Goal: Task Accomplishment & Management: Manage account settings

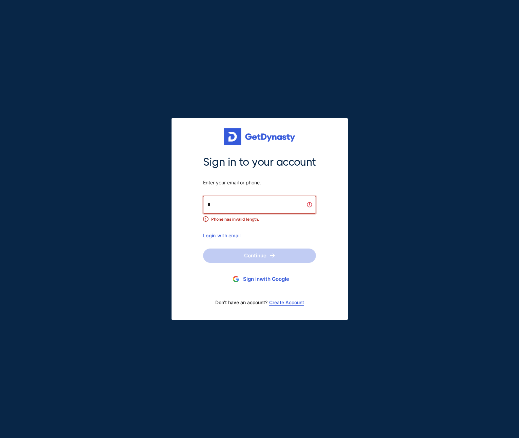
click at [251, 209] on input "*" at bounding box center [259, 205] width 113 height 18
click at [236, 231] on div "Sign in to your account Enter your email or phone. * Phone has invalid length. …" at bounding box center [259, 196] width 113 height 83
click at [236, 233] on div "Login with email" at bounding box center [259, 235] width 113 height 6
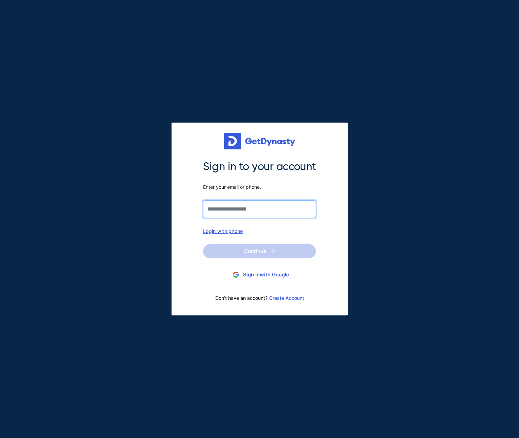
click at [245, 210] on input "Sign in to your account Enter your email or phone." at bounding box center [259, 209] width 113 height 18
type input "**********"
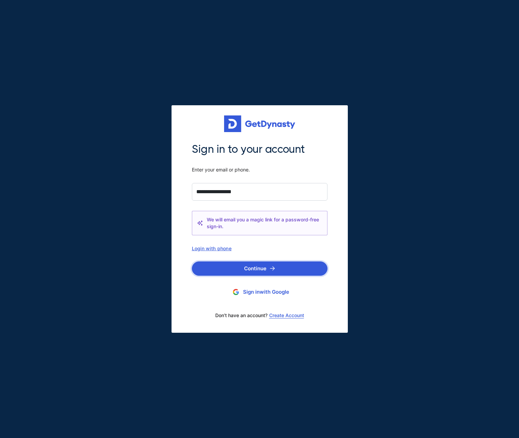
click at [238, 267] on button "Continue" at bounding box center [260, 268] width 136 height 14
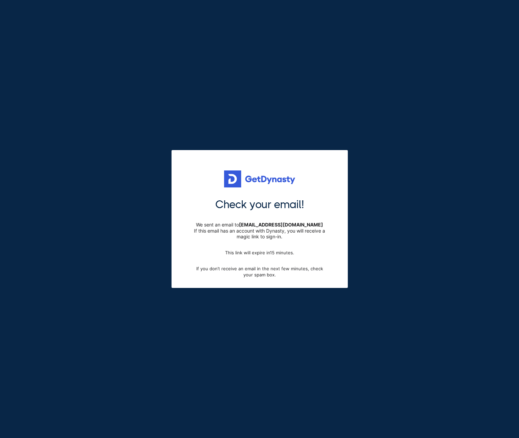
click at [341, 78] on div "Check your email! We sent an email to kfinch5@gmail.com If this email has an ac…" at bounding box center [259, 219] width 519 height 438
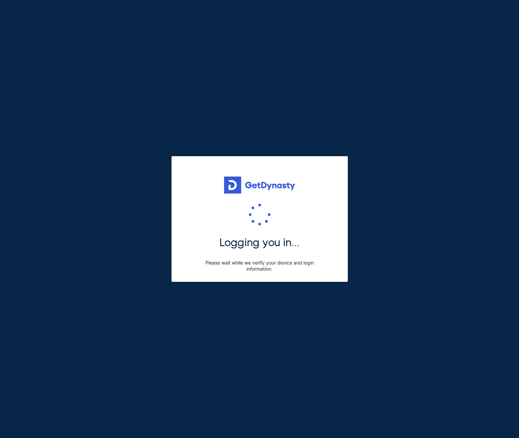
click at [354, 338] on div "Logging you in... Please wait while we verify your device and login information." at bounding box center [259, 219] width 519 height 438
click at [276, 200] on div "Logging you in... Please wait while we verify your device and login information." at bounding box center [260, 219] width 176 height 126
click at [256, 237] on span "Logging you in..." at bounding box center [259, 242] width 80 height 14
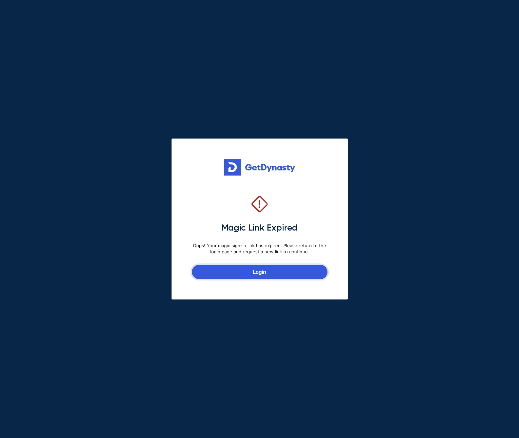
click at [268, 277] on link "Login" at bounding box center [260, 272] width 136 height 14
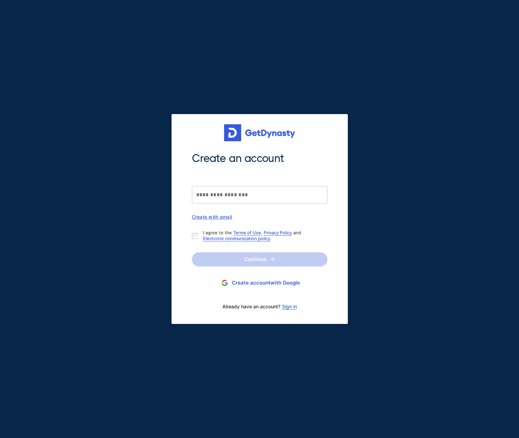
click at [213, 217] on div "Create with email" at bounding box center [260, 217] width 136 height 6
click at [218, 197] on input "Create an account" at bounding box center [260, 195] width 136 height 18
type input "**********"
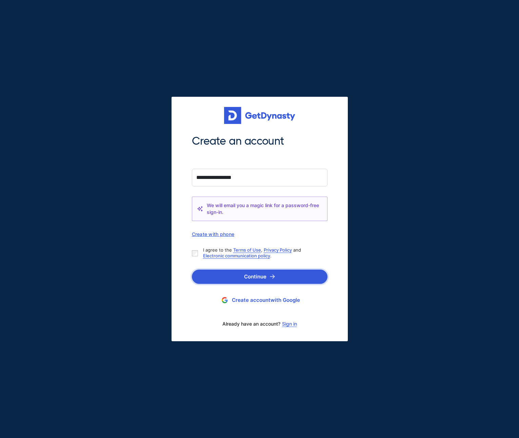
click at [218, 276] on button "Continue" at bounding box center [260, 276] width 136 height 14
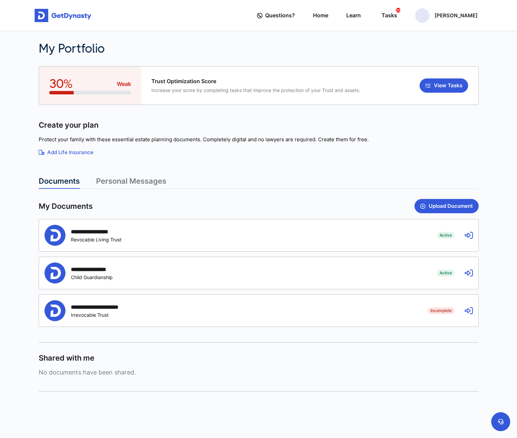
click at [223, 276] on div "**********" at bounding box center [235, 272] width 382 height 21
click at [105, 274] on div "**********" at bounding box center [96, 273] width 50 height 14
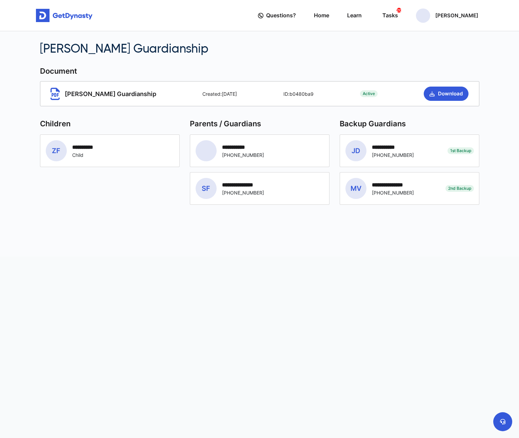
click at [57, 96] on icon at bounding box center [55, 94] width 9 height 13
drag, startPoint x: 60, startPoint y: 95, endPoint x: 63, endPoint y: 95, distance: 3.7
click at [61, 95] on span "[PERSON_NAME] Guardianship" at bounding box center [104, 94] width 106 height 13
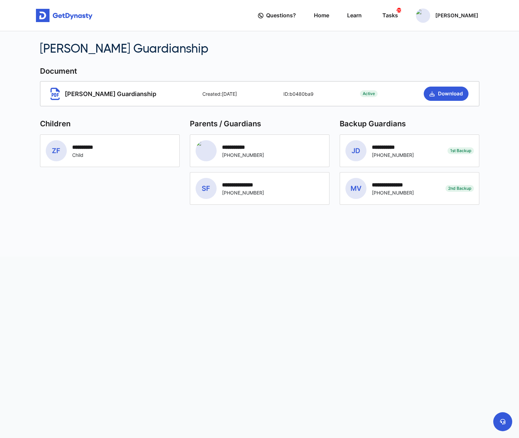
click at [63, 95] on span "[PERSON_NAME] Guardianship" at bounding box center [104, 94] width 106 height 13
click at [47, 15] on img at bounding box center [64, 16] width 57 height 14
click at [447, 17] on div "[PERSON_NAME]" at bounding box center [447, 15] width 62 height 14
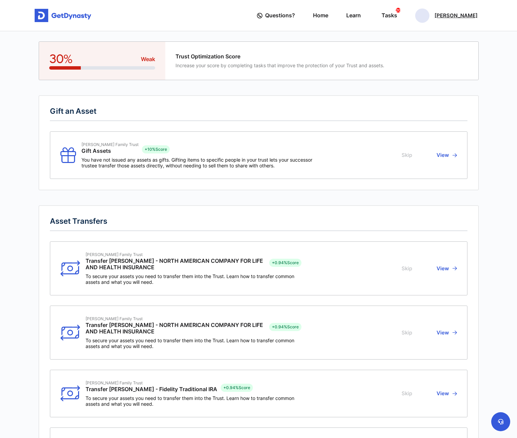
click at [452, 17] on p "[PERSON_NAME]" at bounding box center [455, 15] width 43 height 5
click at [438, 38] on link "Profile" at bounding box center [423, 39] width 54 height 18
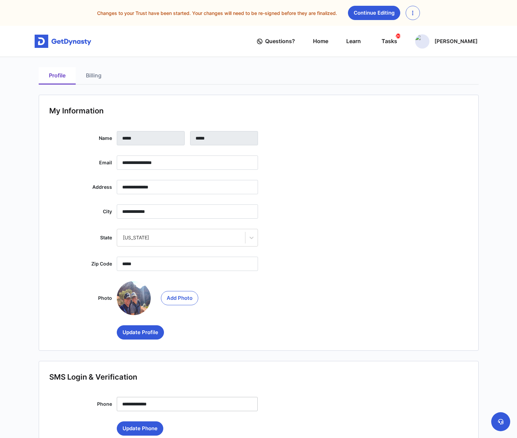
click at [51, 14] on div "Changes to your Trust have been started. Your changes will need to be re-signed…" at bounding box center [257, 13] width 505 height 14
click at [61, 42] on img at bounding box center [63, 42] width 57 height 14
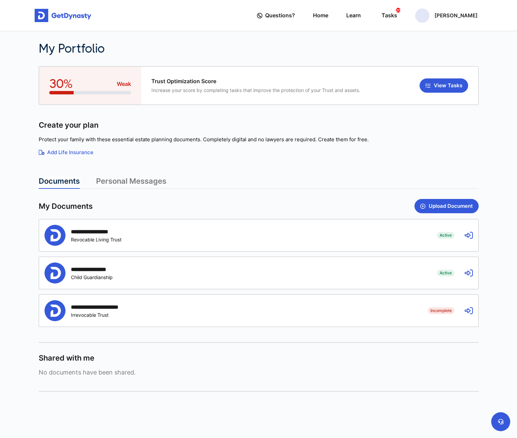
click at [81, 155] on link "Add Life Insurance" at bounding box center [259, 153] width 440 height 8
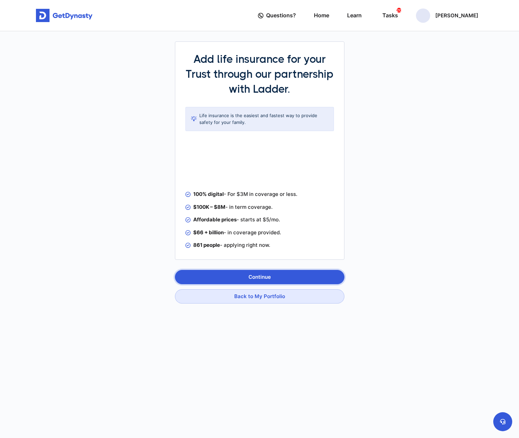
click at [265, 276] on button "Continue" at bounding box center [260, 277] width 170 height 14
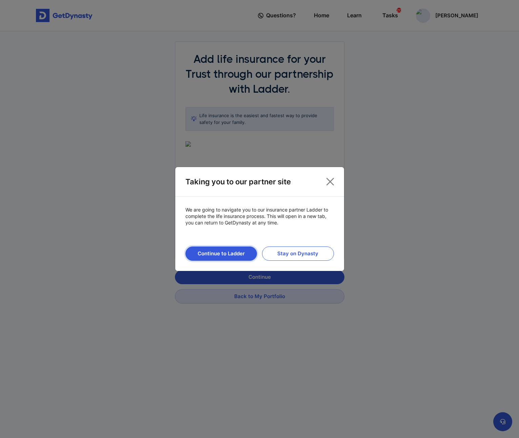
click at [242, 255] on button "Continue to Ladder" at bounding box center [222, 253] width 72 height 14
click at [335, 182] on button "Close" at bounding box center [330, 181] width 13 height 13
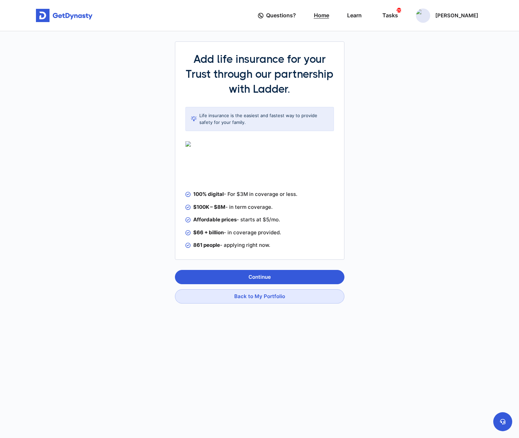
click at [329, 14] on link "Home" at bounding box center [321, 15] width 15 height 19
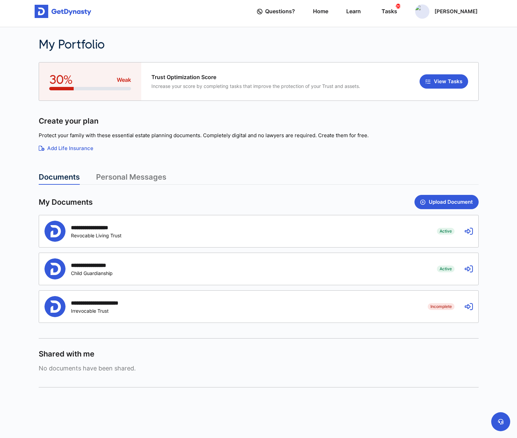
scroll to position [6, 0]
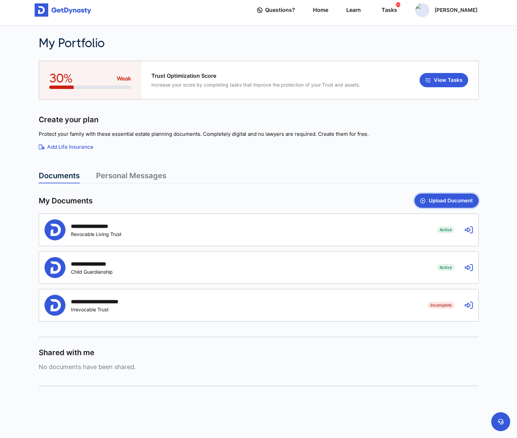
click at [438, 200] on button "Upload Document" at bounding box center [446, 200] width 64 height 14
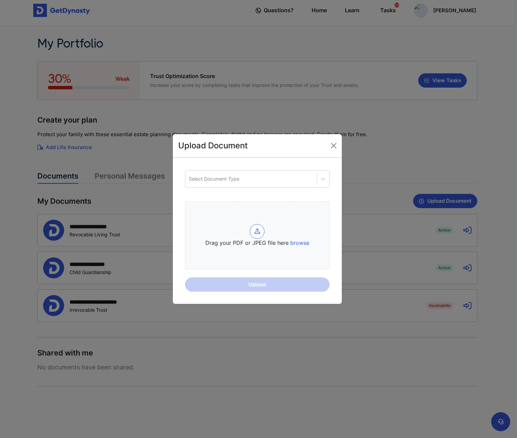
scroll to position [6, 0]
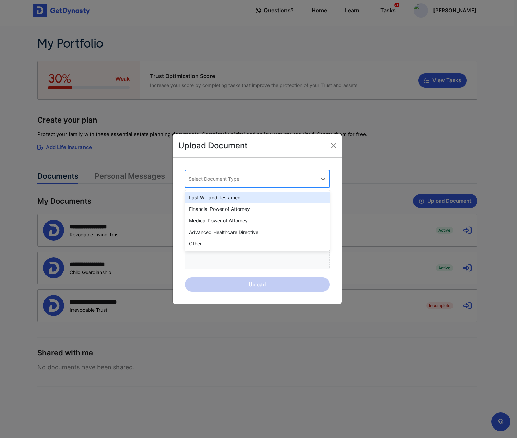
drag, startPoint x: 278, startPoint y: 177, endPoint x: 285, endPoint y: 177, distance: 7.5
click at [278, 177] on div "Select Document Type" at bounding box center [251, 179] width 125 height 6
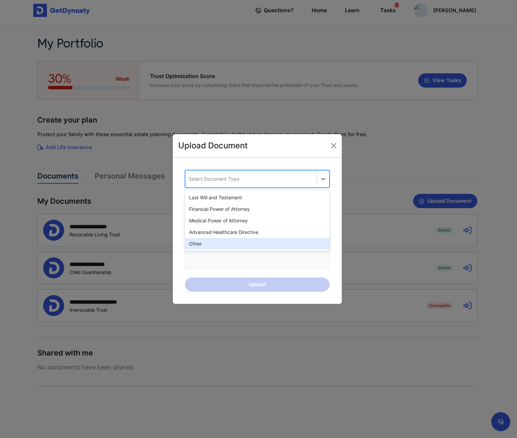
click at [259, 244] on div "Other" at bounding box center [257, 244] width 145 height 12
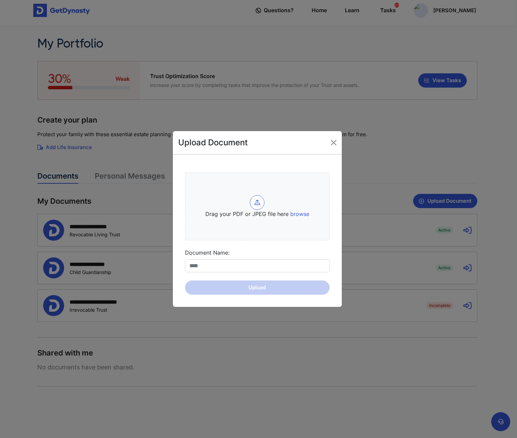
click at [164, 272] on div "Upload Document Drag your PDF or JPEG file here browse Document Name: Upload" at bounding box center [258, 219] width 517 height 438
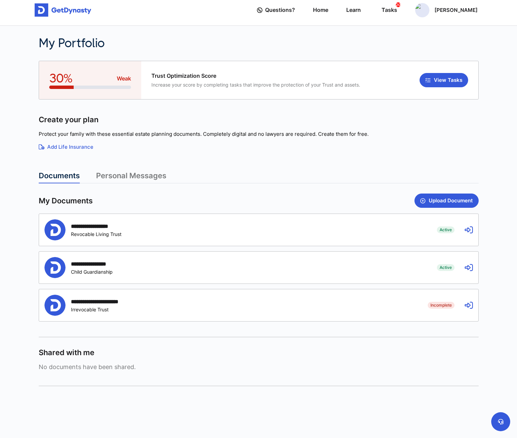
click at [297, 269] on div "**********" at bounding box center [235, 267] width 382 height 21
click at [298, 269] on div "**********" at bounding box center [235, 267] width 382 height 21
click at [155, 176] on link "Personal Messages" at bounding box center [131, 177] width 70 height 12
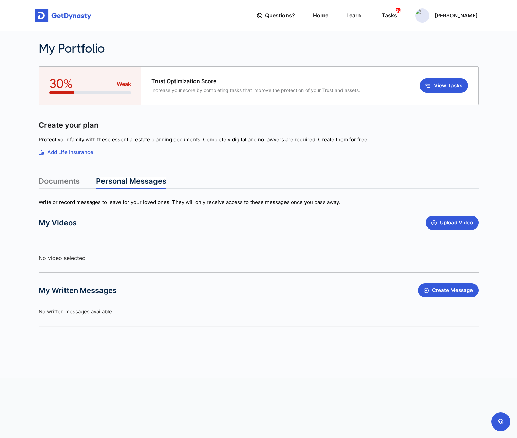
scroll to position [0, 0]
click at [75, 181] on link "Documents" at bounding box center [60, 182] width 41 height 12
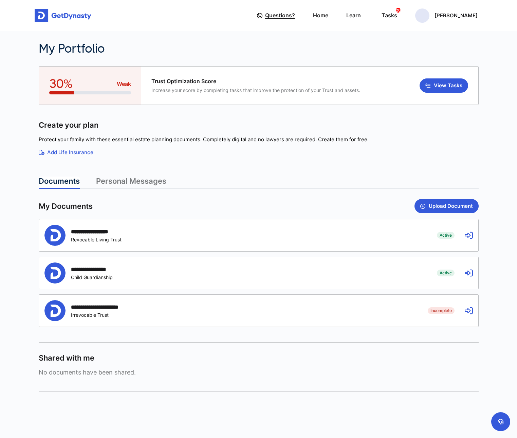
click at [295, 17] on span "Questions?" at bounding box center [280, 15] width 30 height 13
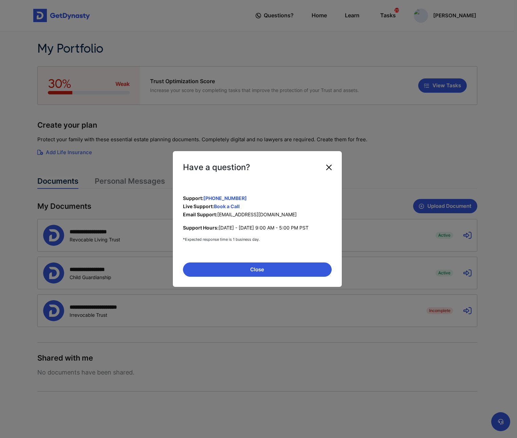
click at [332, 167] on button "Close" at bounding box center [328, 167] width 11 height 11
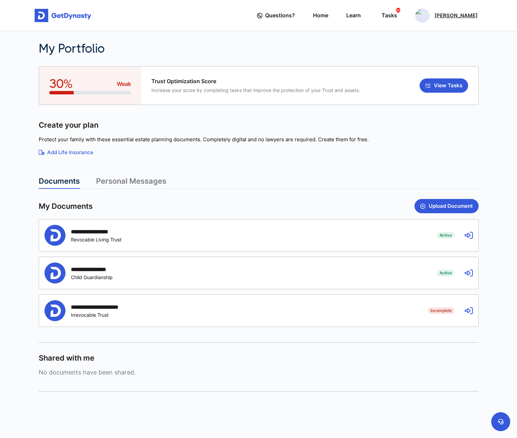
click at [459, 20] on div "[PERSON_NAME]" at bounding box center [446, 15] width 62 height 14
click at [160, 160] on div "Protect your family with these essential estate planning documents. Completely …" at bounding box center [259, 146] width 440 height 29
click at [96, 231] on div "**********" at bounding box center [96, 231] width 51 height 6
click at [471, 232] on icon at bounding box center [468, 235] width 8 height 8
click at [420, 243] on div "**********" at bounding box center [235, 235] width 382 height 21
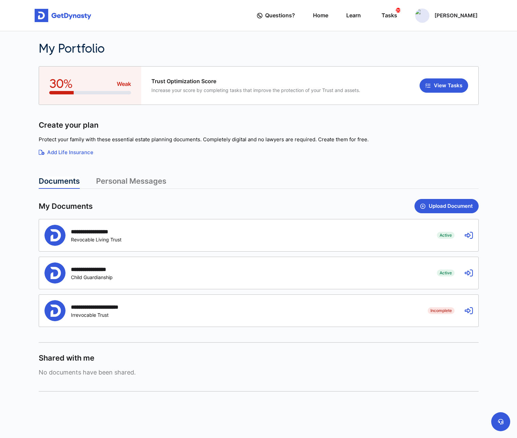
click at [472, 238] on icon at bounding box center [468, 235] width 8 height 8
click at [469, 236] on icon at bounding box center [468, 235] width 8 height 8
click at [468, 235] on icon at bounding box center [468, 235] width 8 height 8
click at [467, 235] on icon at bounding box center [468, 235] width 8 height 8
click at [466, 235] on icon at bounding box center [468, 235] width 8 height 8
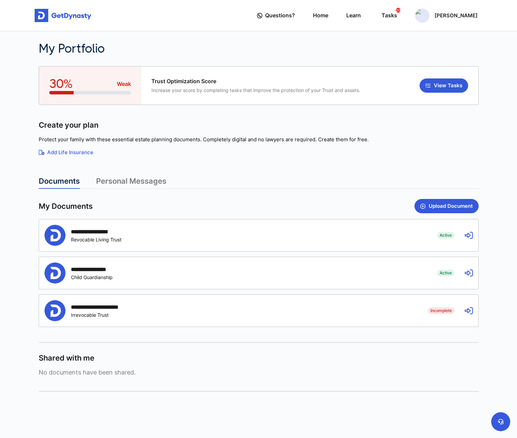
click at [466, 235] on icon at bounding box center [468, 235] width 8 height 8
click at [456, 234] on div "**********" at bounding box center [258, 235] width 439 height 32
click at [431, 236] on div "**********" at bounding box center [258, 235] width 439 height 32
drag, startPoint x: 38, startPoint y: 236, endPoint x: 46, endPoint y: 234, distance: 8.3
click at [39, 236] on div "**********" at bounding box center [259, 237] width 448 height 412
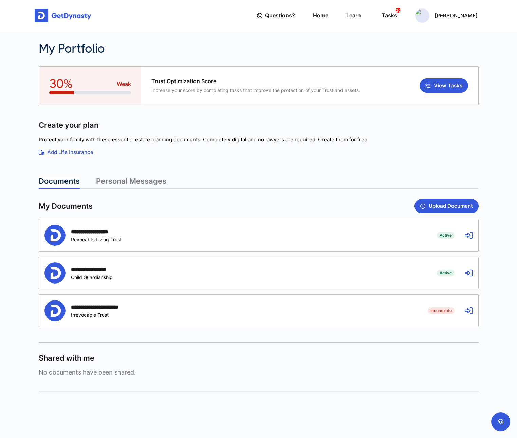
click at [83, 232] on div "**********" at bounding box center [96, 231] width 51 height 6
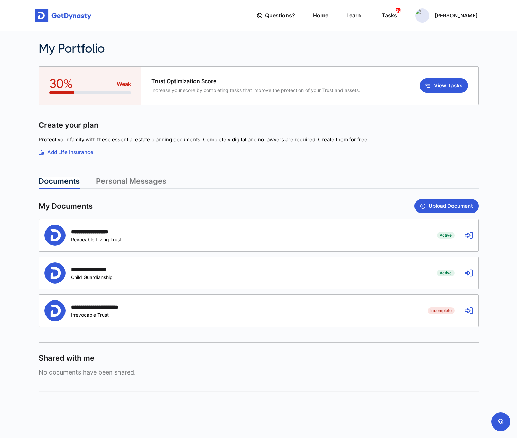
drag, startPoint x: 323, startPoint y: 197, endPoint x: 349, endPoint y: 197, distance: 25.4
click at [324, 197] on article "**********" at bounding box center [259, 283] width 440 height 215
click at [344, 15] on div "Questions? Home Learn Tasks 20 Kevin Finch Profile My Portfolio Logout" at bounding box center [367, 15] width 221 height 19
click at [361, 16] on link "Learn" at bounding box center [353, 15] width 15 height 19
click at [397, 15] on div "Tasks 20" at bounding box center [389, 15] width 16 height 13
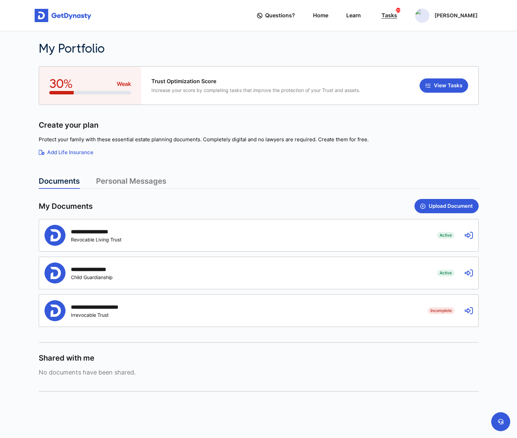
click at [397, 15] on div "Tasks 20" at bounding box center [389, 15] width 16 height 13
click at [397, 18] on div "Tasks 20" at bounding box center [389, 15] width 16 height 13
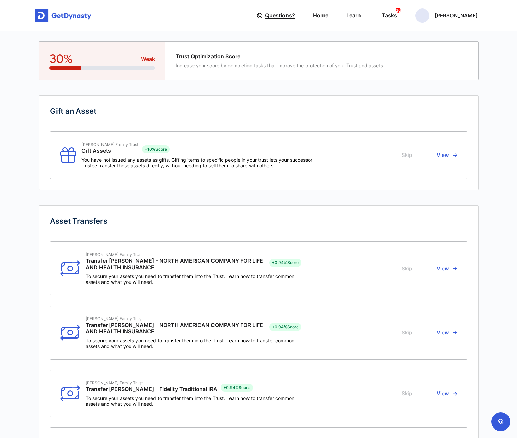
click at [295, 17] on span "Questions?" at bounding box center [280, 15] width 30 height 13
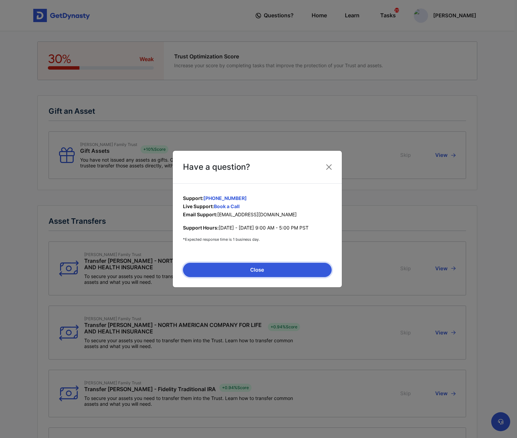
click at [262, 271] on button "Close" at bounding box center [257, 270] width 149 height 14
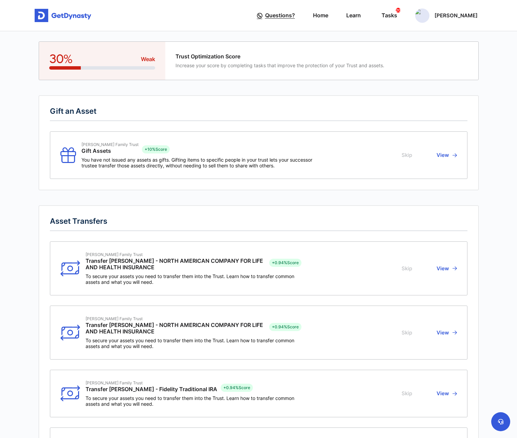
click at [295, 15] on span "Questions?" at bounding box center [280, 15] width 30 height 13
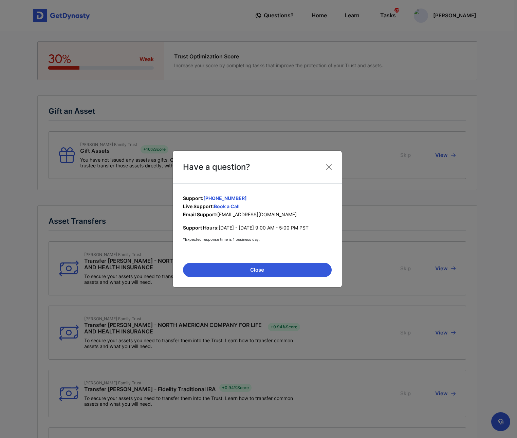
click at [230, 205] on link "Book a Call" at bounding box center [227, 206] width 26 height 6
click at [329, 165] on button "Close" at bounding box center [328, 166] width 11 height 11
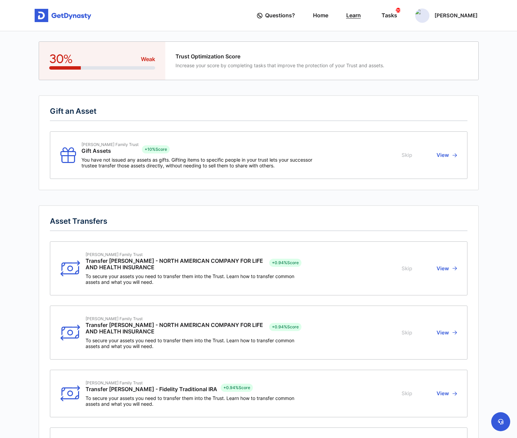
click at [361, 18] on link "Learn" at bounding box center [353, 15] width 15 height 19
click at [384, 24] on div "Questions? Home Learn Tasks 20 Kevin Finch" at bounding box center [367, 15] width 221 height 19
click at [361, 20] on link "Learn" at bounding box center [353, 15] width 15 height 19
click at [328, 14] on link "Home" at bounding box center [320, 15] width 15 height 19
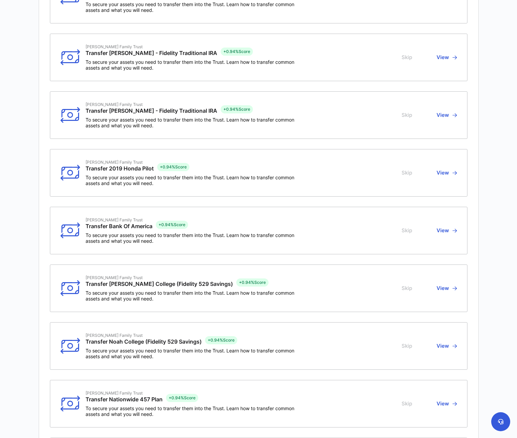
scroll to position [377, 0]
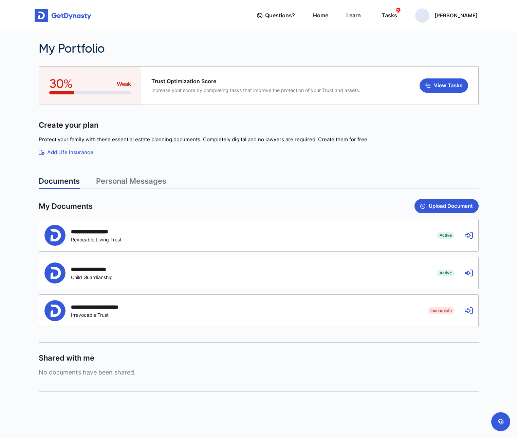
click at [146, 180] on link "Personal Messages" at bounding box center [131, 182] width 70 height 12
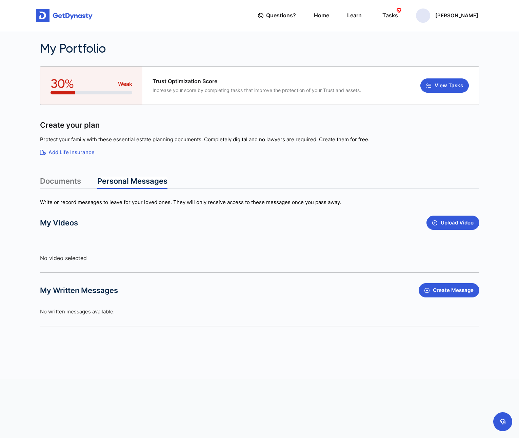
click at [52, 181] on link "Documents" at bounding box center [60, 182] width 41 height 12
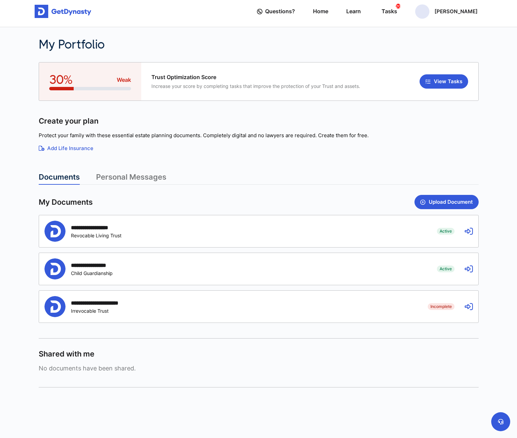
scroll to position [6, 0]
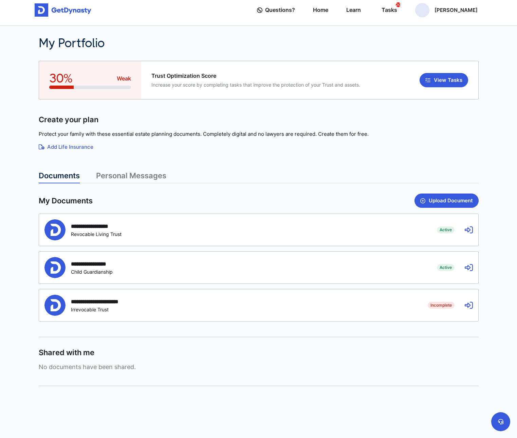
click at [451, 264] on span "Active" at bounding box center [446, 267] width 18 height 7
click at [472, 264] on icon at bounding box center [468, 267] width 8 height 8
click at [471, 266] on icon at bounding box center [468, 267] width 8 height 8
click at [386, 160] on article "**********" at bounding box center [259, 223] width 440 height 325
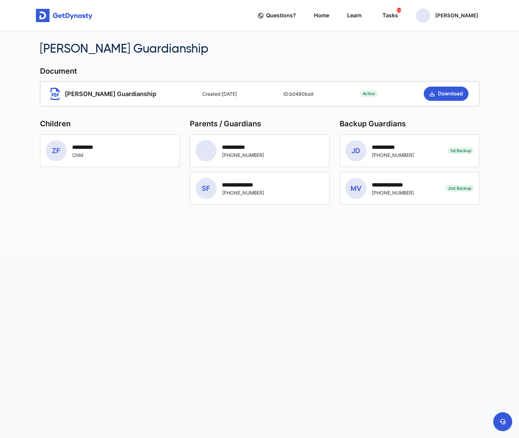
click at [59, 95] on icon at bounding box center [55, 94] width 9 height 13
click at [509, 421] on button at bounding box center [503, 421] width 19 height 19
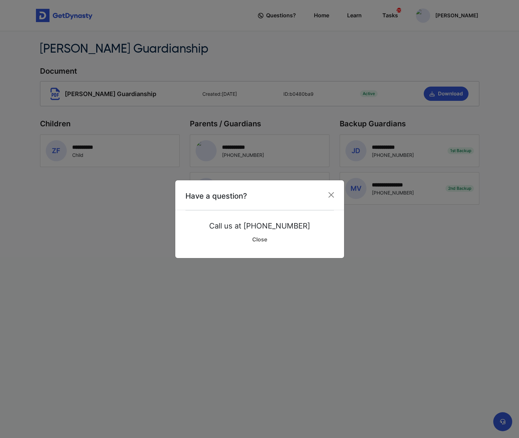
click at [257, 244] on link "Close" at bounding box center [260, 239] width 149 height 17
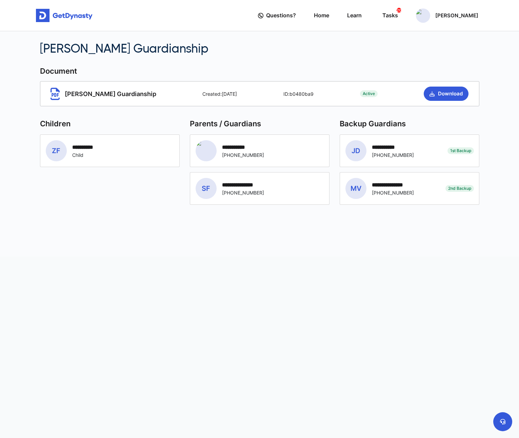
click at [357, 17] on div "Questions? Home Learn Tasks 20 Kevin Finch" at bounding box center [368, 15] width 221 height 19
click at [329, 18] on link "Home" at bounding box center [321, 15] width 15 height 19
click at [296, 15] on span "Questions?" at bounding box center [281, 15] width 30 height 13
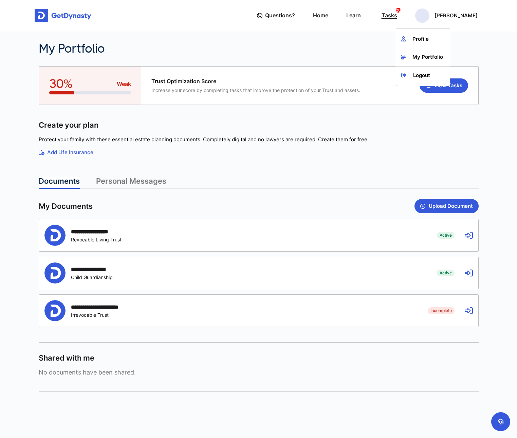
click at [397, 13] on div "Tasks 20" at bounding box center [389, 15] width 16 height 13
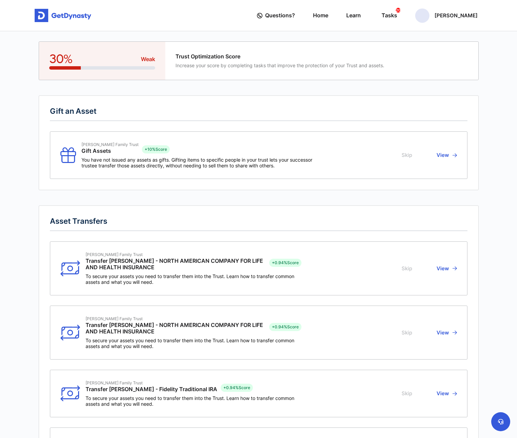
click at [72, 15] on img at bounding box center [63, 16] width 57 height 14
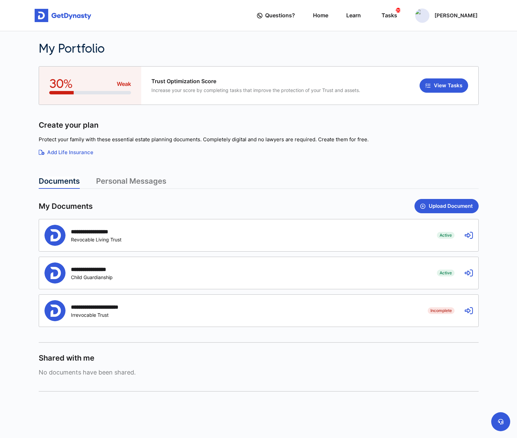
click at [107, 278] on div "Active Child Guardianship" at bounding box center [96, 277] width 50 height 6
click at [458, 272] on div "**********" at bounding box center [258, 273] width 439 height 32
click at [470, 273] on icon at bounding box center [468, 273] width 8 height 8
click at [25, 280] on main "**********" at bounding box center [258, 221] width 517 height 443
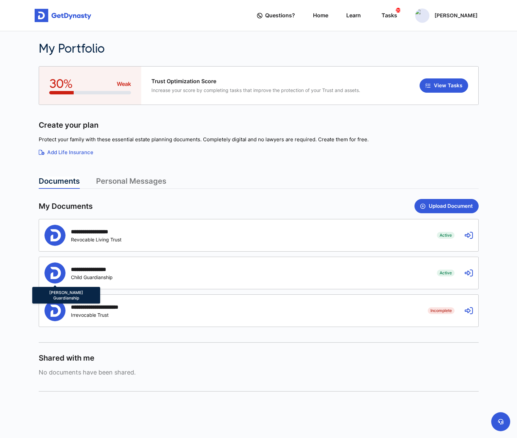
click at [65, 275] on span at bounding box center [54, 272] width 21 height 21
click at [86, 273] on div "**********" at bounding box center [96, 273] width 50 height 14
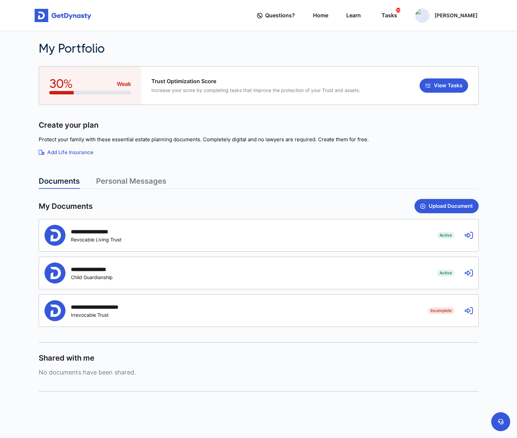
click at [86, 273] on div "**********" at bounding box center [96, 273] width 50 height 14
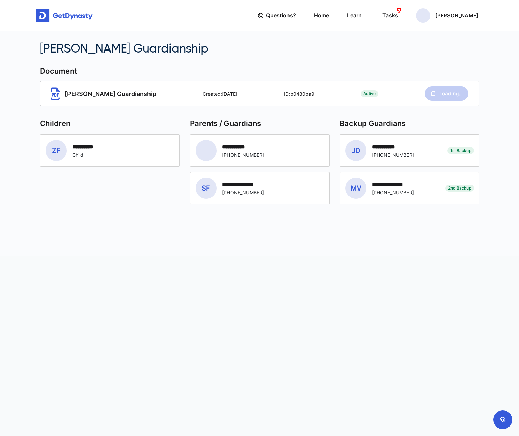
drag, startPoint x: 231, startPoint y: 273, endPoint x: 235, endPoint y: 273, distance: 4.4
click at [231, 273] on div "**********" at bounding box center [259, 218] width 519 height 436
click at [455, 89] on button "Download" at bounding box center [446, 94] width 45 height 14
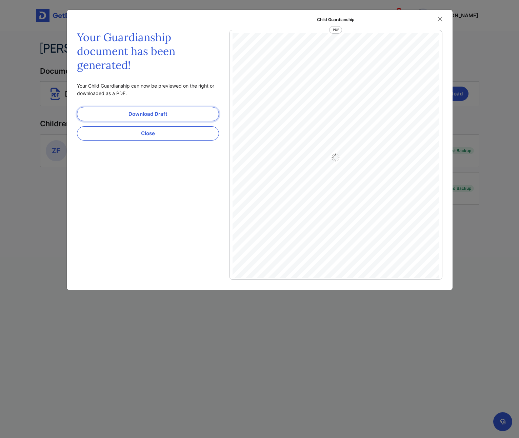
scroll to position [3, 0]
click at [442, 19] on button "Close" at bounding box center [440, 19] width 10 height 10
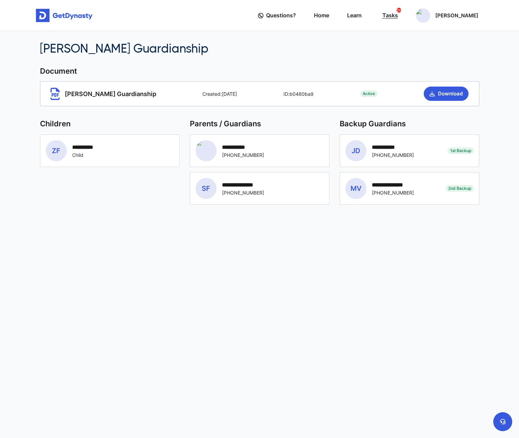
click at [398, 16] on div "Tasks 20" at bounding box center [391, 15] width 16 height 13
click at [58, 19] on img at bounding box center [64, 16] width 57 height 14
